Goal: Task Accomplishment & Management: Manage account settings

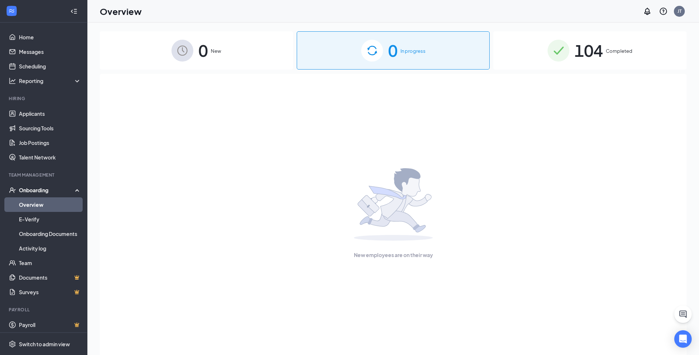
click at [565, 55] on img at bounding box center [559, 51] width 22 height 22
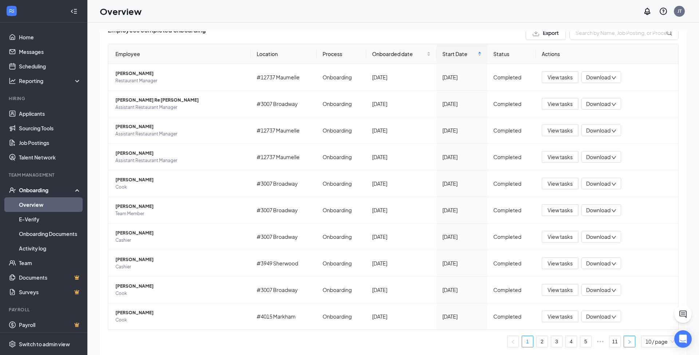
scroll to position [59, 0]
click at [616, 340] on link "11" at bounding box center [614, 341] width 11 height 11
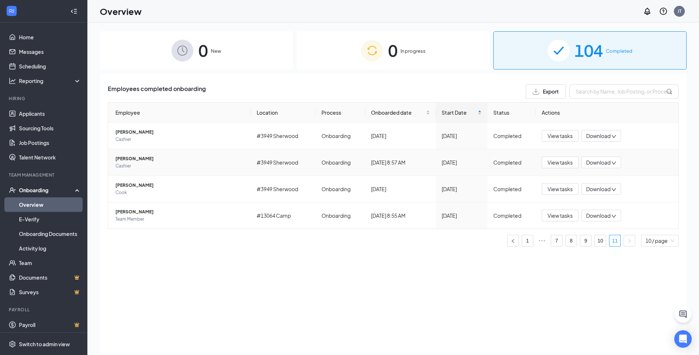
click at [179, 159] on span "[PERSON_NAME]" at bounding box center [180, 158] width 130 height 7
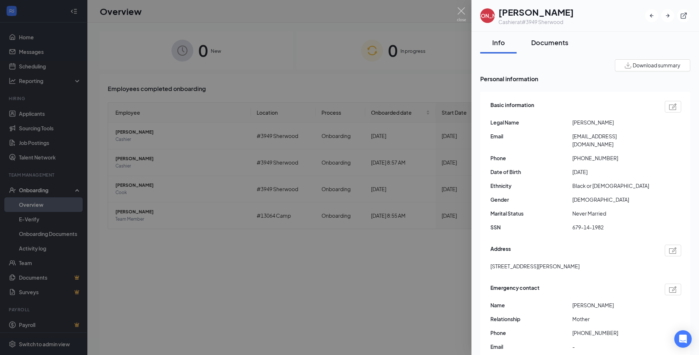
click at [543, 49] on button "Documents" at bounding box center [550, 43] width 52 height 22
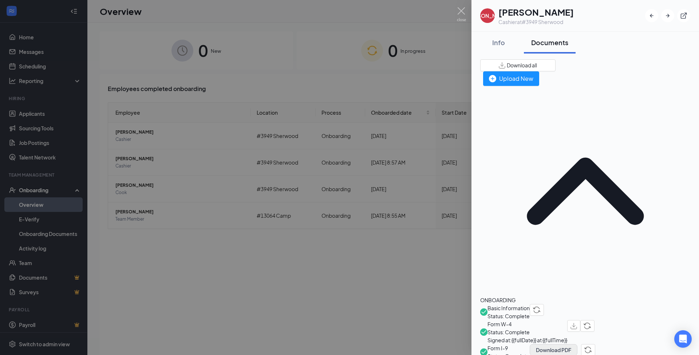
click at [577, 344] on button "Download PDF" at bounding box center [554, 350] width 48 height 12
click at [163, 49] on div at bounding box center [349, 177] width 699 height 355
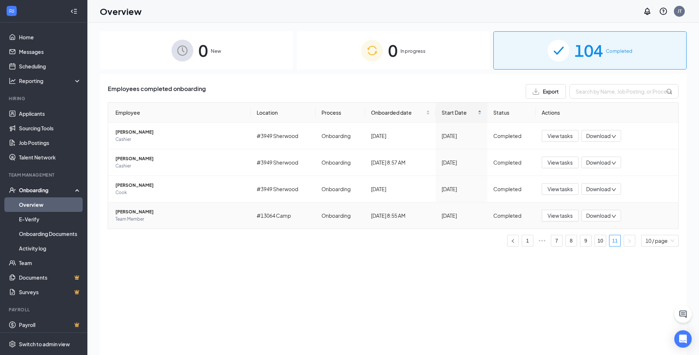
click at [135, 210] on span "[PERSON_NAME]" at bounding box center [180, 211] width 130 height 7
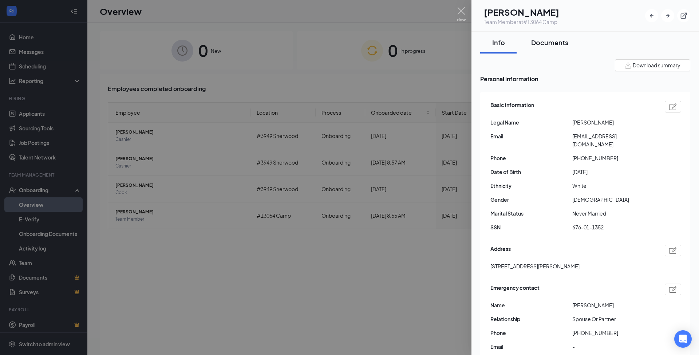
click at [556, 37] on button "Documents" at bounding box center [550, 43] width 52 height 22
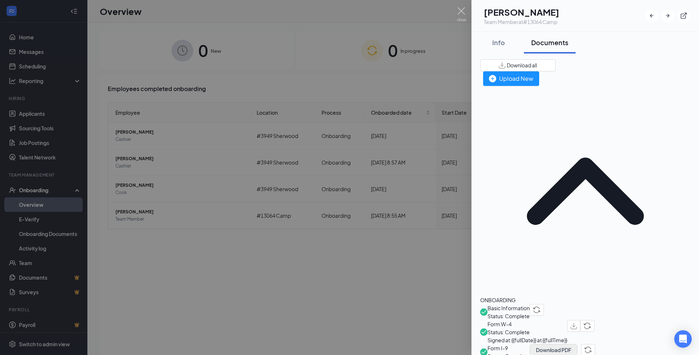
click at [577, 344] on button "Download PDF" at bounding box center [554, 350] width 48 height 12
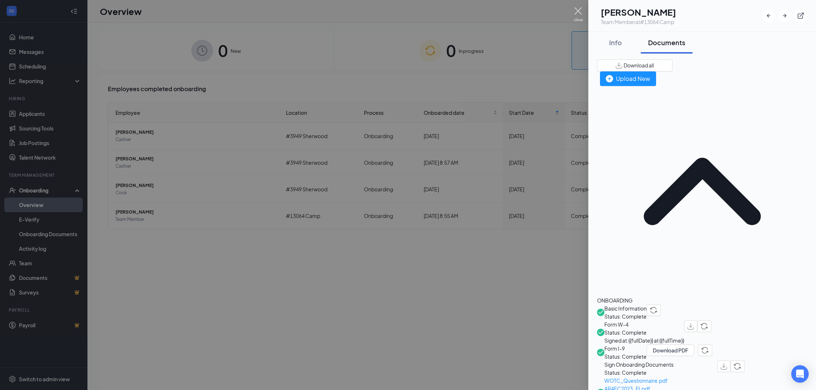
click at [577, 11] on img at bounding box center [577, 14] width 9 height 14
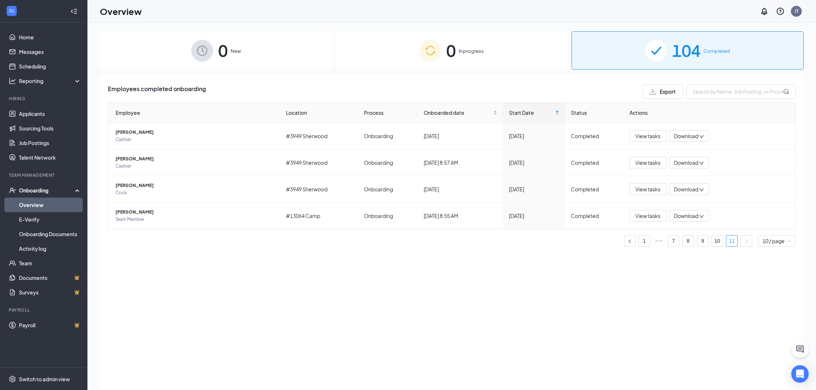
click at [392, 51] on div "0 In progress" at bounding box center [451, 50] width 232 height 38
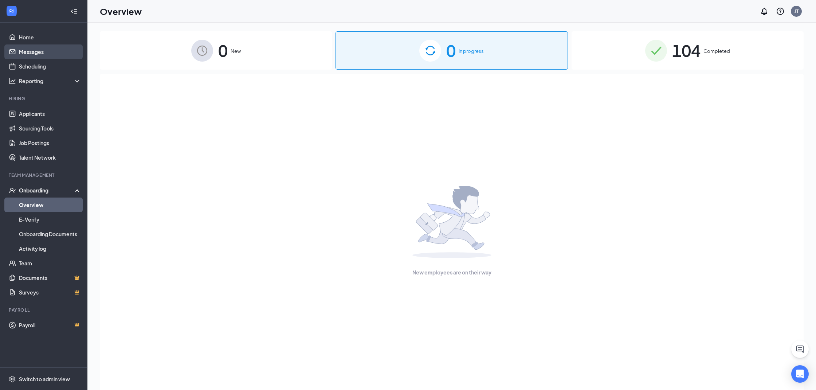
click at [56, 54] on link "Messages" at bounding box center [50, 51] width 62 height 15
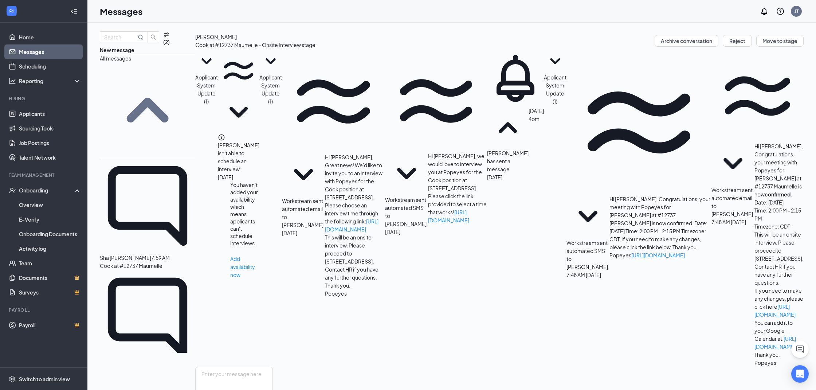
scroll to position [2, 0]
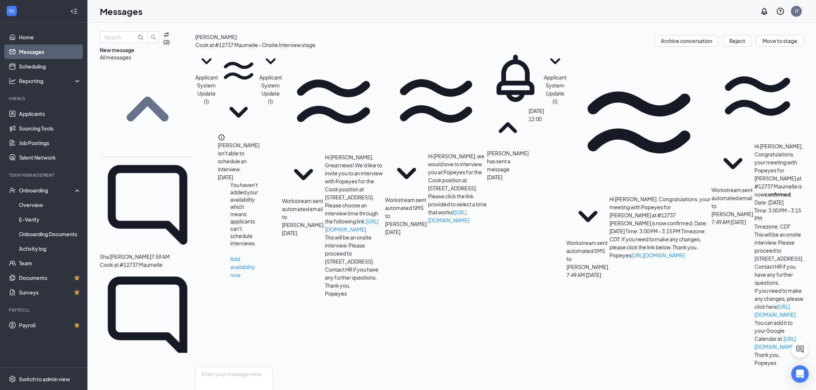
scroll to position [3, 0]
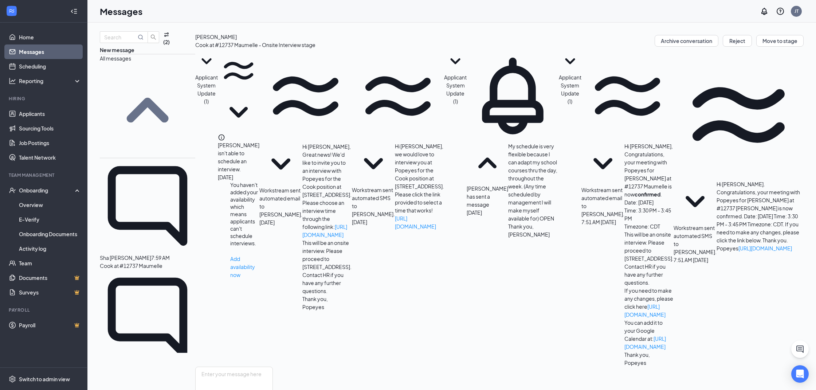
scroll to position [1, 0]
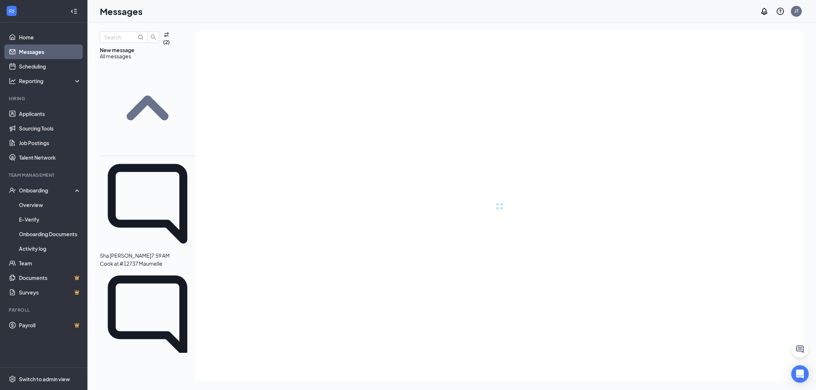
scroll to position [3, 0]
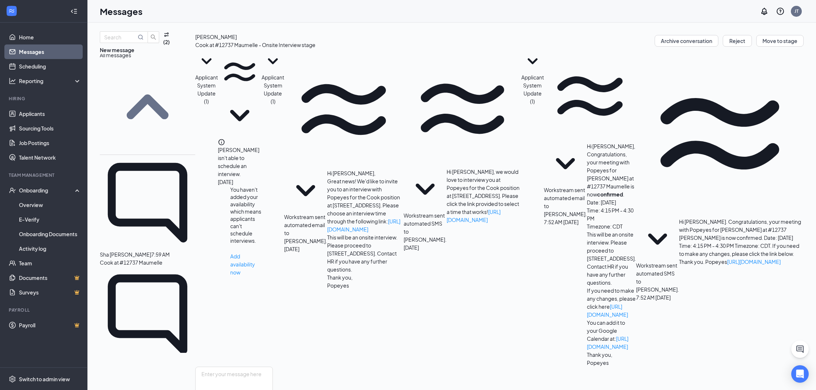
click at [161, 355] on p "Cook at #12737 Maumelle" at bounding box center [131, 374] width 63 height 8
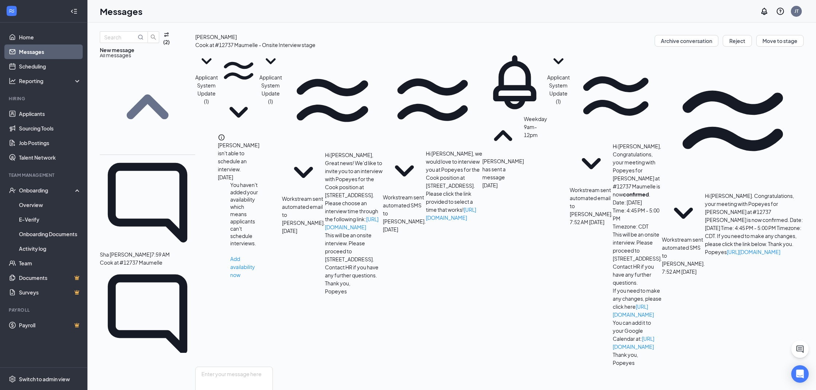
scroll to position [2, 0]
click at [151, 250] on div at bounding box center [151, 254] width 0 height 8
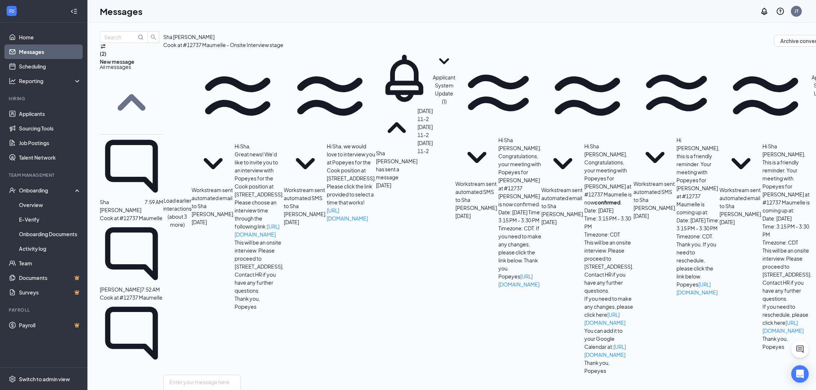
scroll to position [70, 0]
click at [50, 206] on link "Overview" at bounding box center [50, 204] width 62 height 15
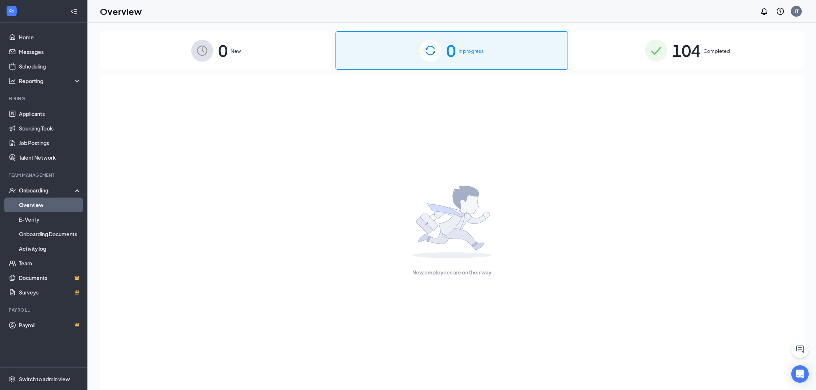
click at [678, 48] on span "104" at bounding box center [686, 50] width 28 height 25
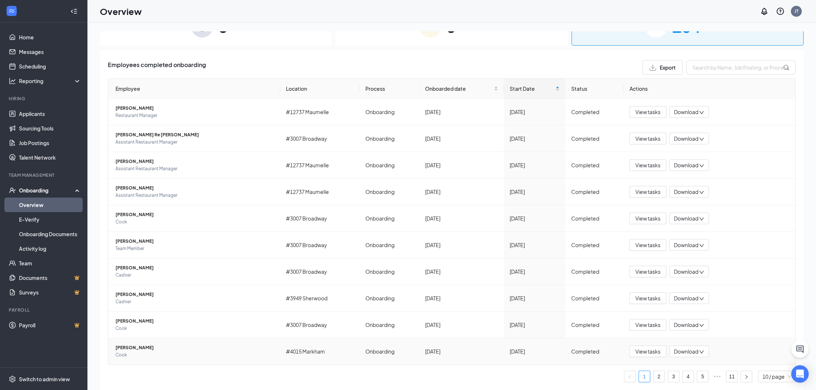
scroll to position [24, 0]
click at [699, 355] on link "11" at bounding box center [731, 376] width 11 height 11
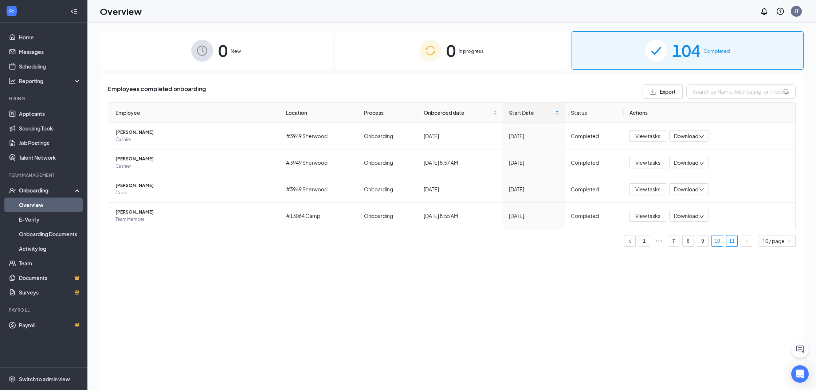
click at [699, 243] on link "10" at bounding box center [716, 240] width 11 height 11
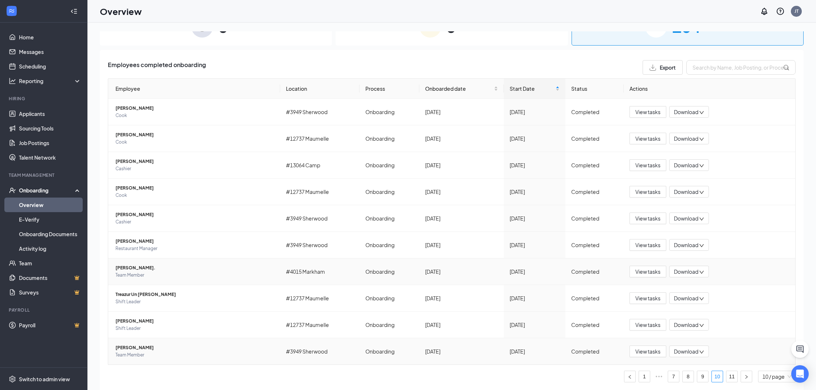
scroll to position [24, 0]
click at [699, 355] on link "9" at bounding box center [702, 376] width 11 height 11
click at [644, 355] on link "1" at bounding box center [644, 376] width 11 height 11
